Goal: Entertainment & Leisure: Consume media (video, audio)

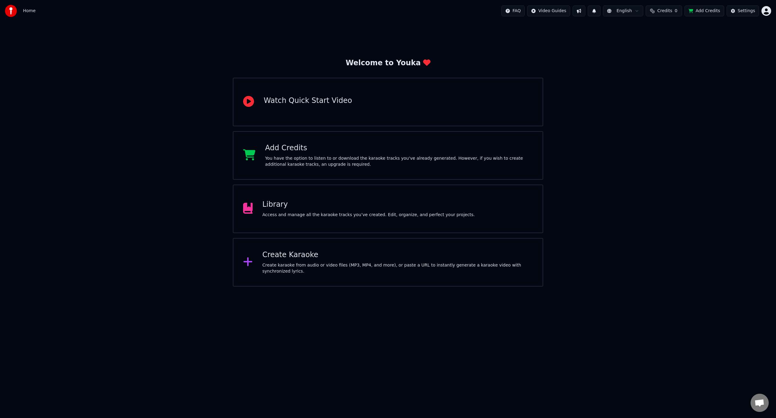
click at [360, 207] on div "Library" at bounding box center [369, 205] width 213 height 10
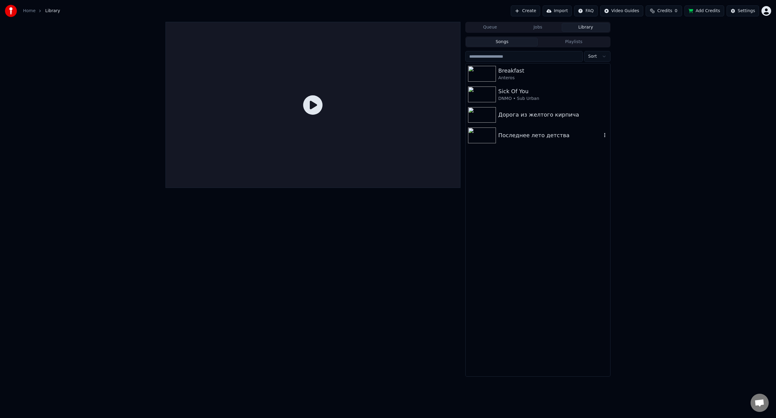
click at [515, 136] on div "Последнее лето детства" at bounding box center [550, 135] width 103 height 8
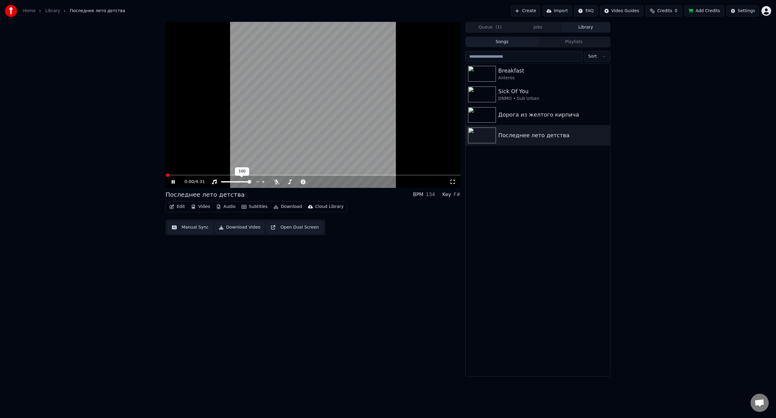
click at [246, 181] on div at bounding box center [241, 182] width 49 height 6
click at [286, 181] on span at bounding box center [287, 182] width 4 height 4
click at [376, 183] on div "0:04 / 4:31" at bounding box center [317, 182] width 265 height 6
click at [727, 233] on div "1:48 / 4:31 Последнее лето детства BPM 134 Key F# Edit Video Audio Subtitles Do…" at bounding box center [388, 199] width 776 height 355
click at [328, 184] on div "1:54 / 4:31" at bounding box center [317, 182] width 265 height 6
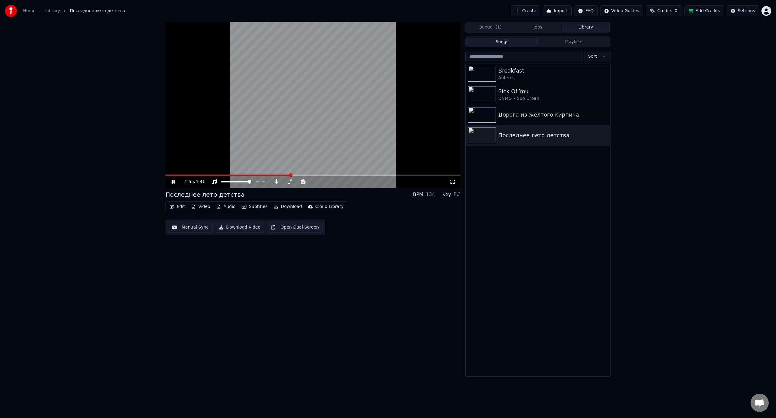
click at [277, 182] on icon at bounding box center [277, 181] width 6 height 5
click at [515, 70] on div "Breakfast" at bounding box center [550, 70] width 103 height 8
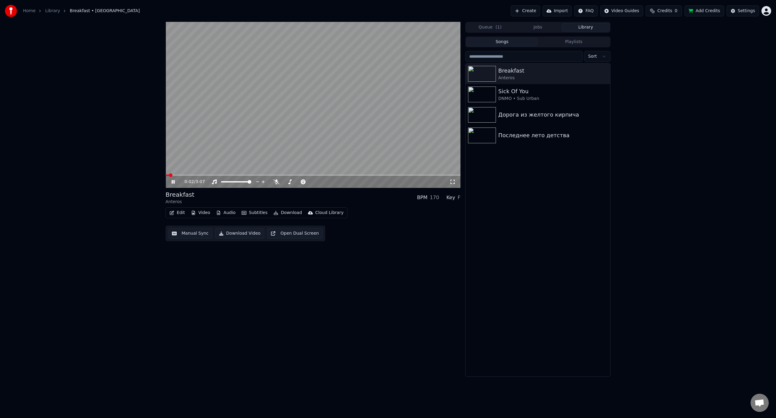
click at [355, 181] on div "0:02 / 3:07" at bounding box center [317, 182] width 265 height 6
